Goal: Information Seeking & Learning: Learn about a topic

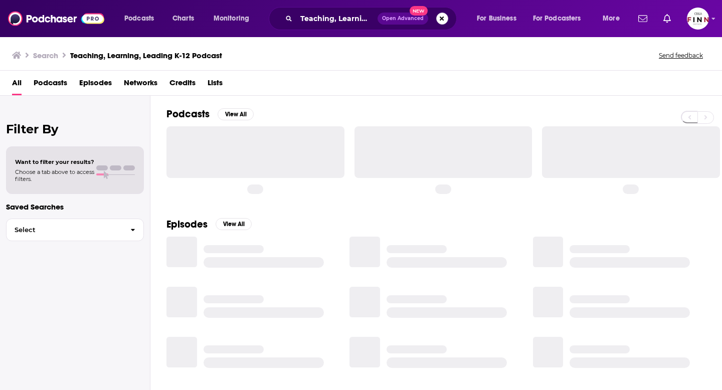
click at [441, 19] on button "Search podcasts, credits, & more..." at bounding box center [442, 19] width 12 height 12
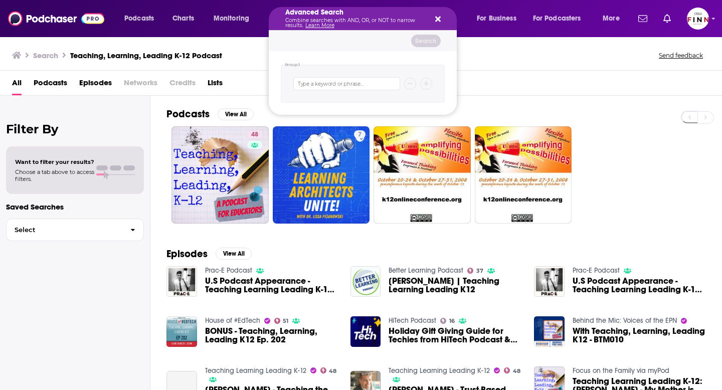
click at [440, 20] on icon "Search podcasts, credits, & more..." at bounding box center [438, 19] width 6 height 8
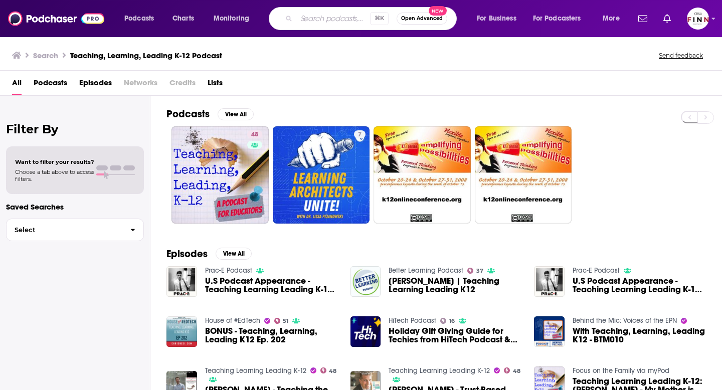
click at [347, 10] on div "⌘ K Open Advanced New" at bounding box center [363, 18] width 188 height 23
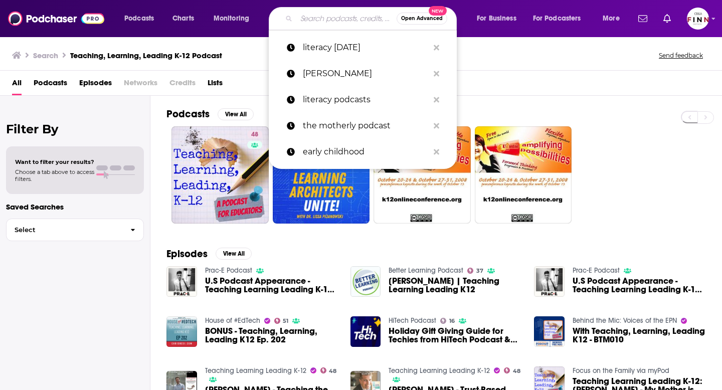
click at [345, 21] on input "Search podcasts, credits, & more..." at bounding box center [346, 19] width 100 height 16
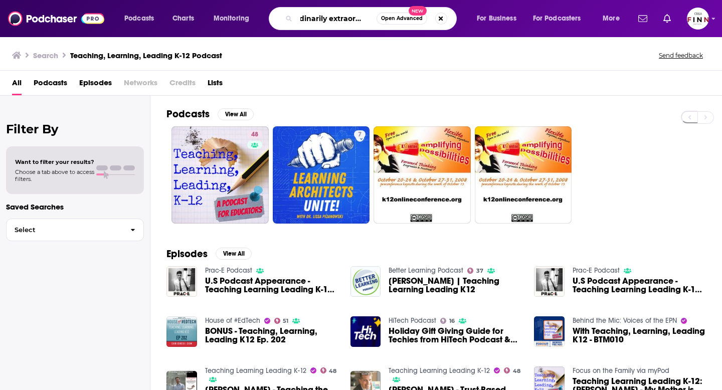
scroll to position [0, 16]
type input "ordinarily extraordinary"
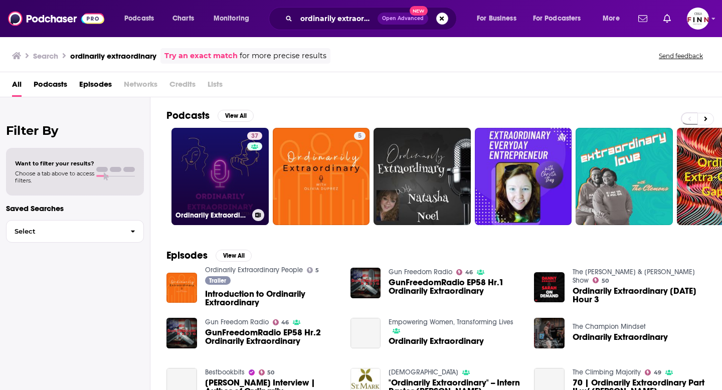
click at [220, 165] on link "37 Ordinarily Extraordinary - Conversations with women in STEM" at bounding box center [220, 176] width 97 height 97
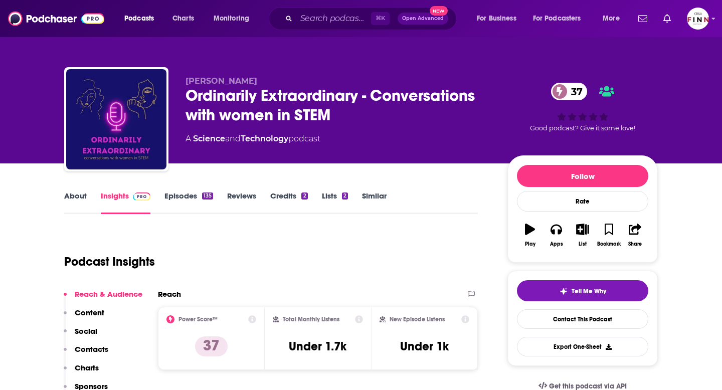
click at [80, 191] on link "About" at bounding box center [75, 202] width 23 height 23
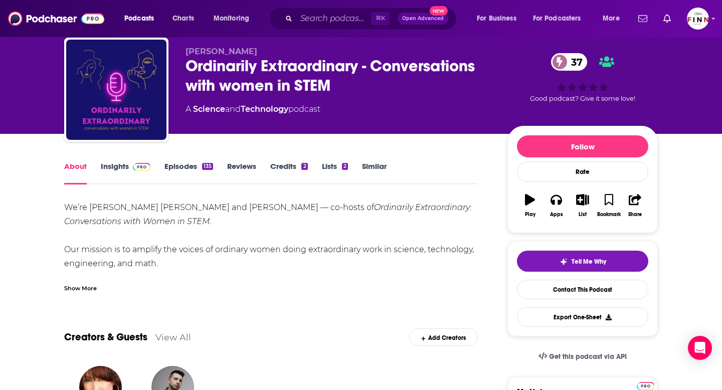
scroll to position [37, 0]
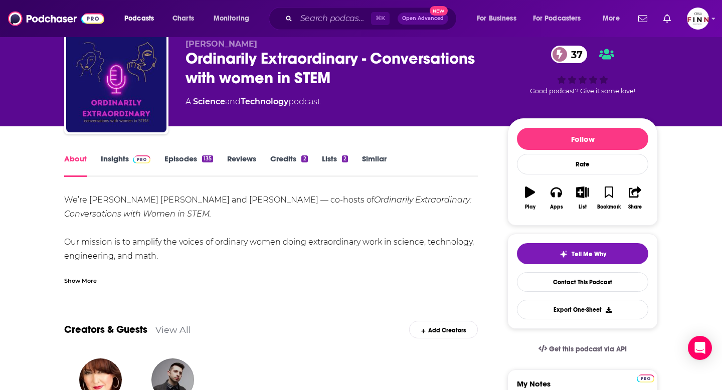
click at [86, 282] on div "Show More" at bounding box center [80, 280] width 33 height 10
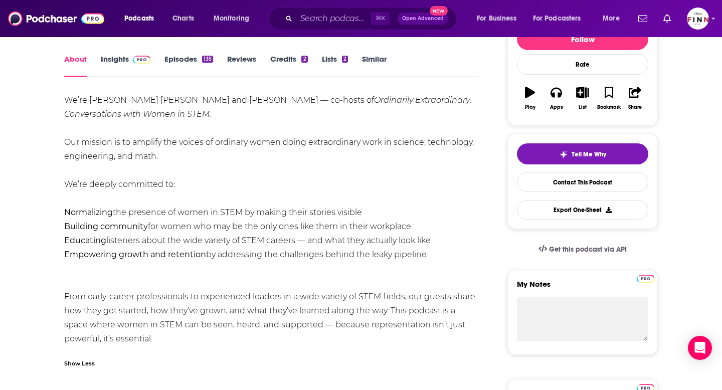
scroll to position [135, 0]
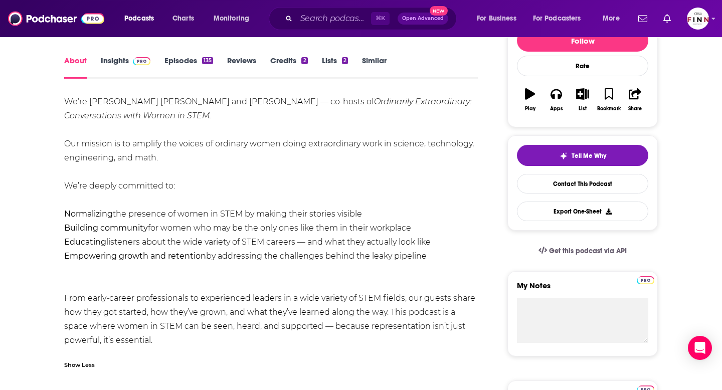
drag, startPoint x: 428, startPoint y: 255, endPoint x: 60, endPoint y: 137, distance: 386.5
copy div "Our mission is to amplify the voices of ordinary women doing extraordinary work…"
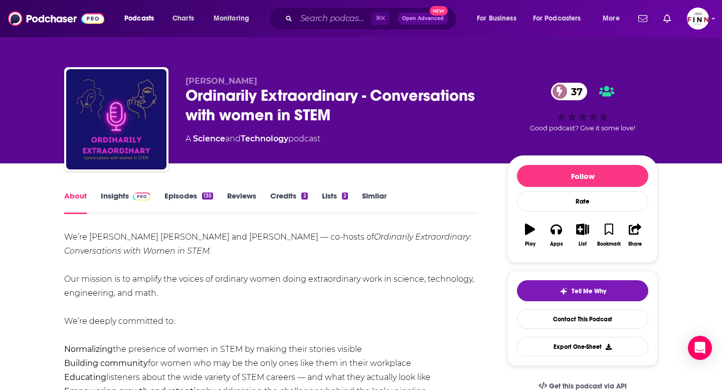
click at [174, 193] on link "Episodes 135" at bounding box center [189, 202] width 49 height 23
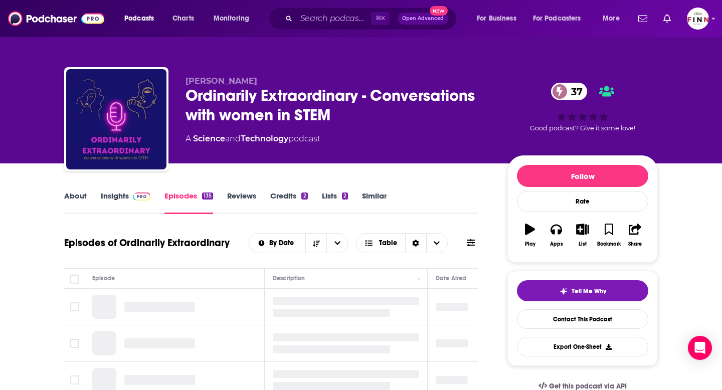
click at [126, 197] on link "Insights" at bounding box center [126, 202] width 50 height 23
